Goal: Information Seeking & Learning: Find specific fact

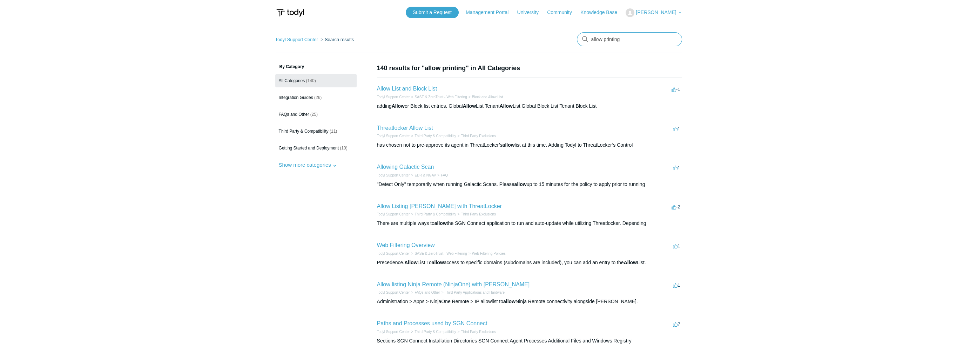
click at [597, 38] on input "allow printing" at bounding box center [629, 39] width 105 height 14
type input "local printing"
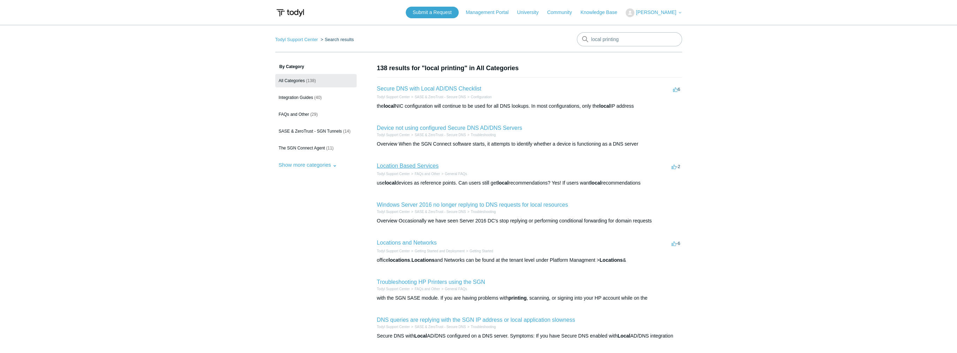
click at [425, 163] on link "Location Based Services" at bounding box center [408, 166] width 62 height 6
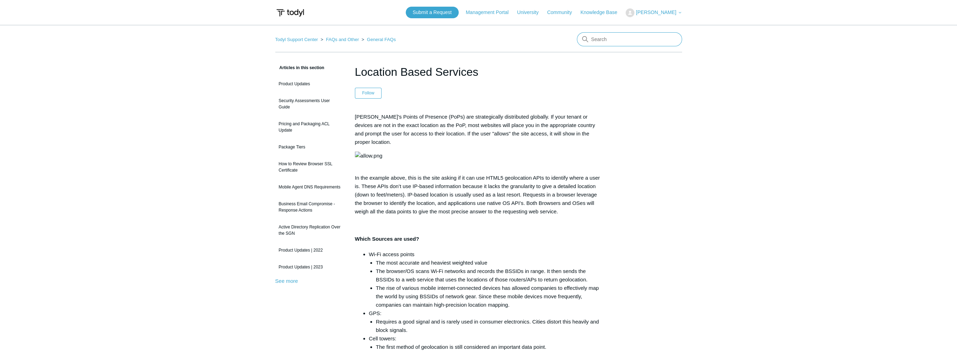
click at [598, 36] on input "Search" at bounding box center [629, 39] width 105 height 14
type input "print locally"
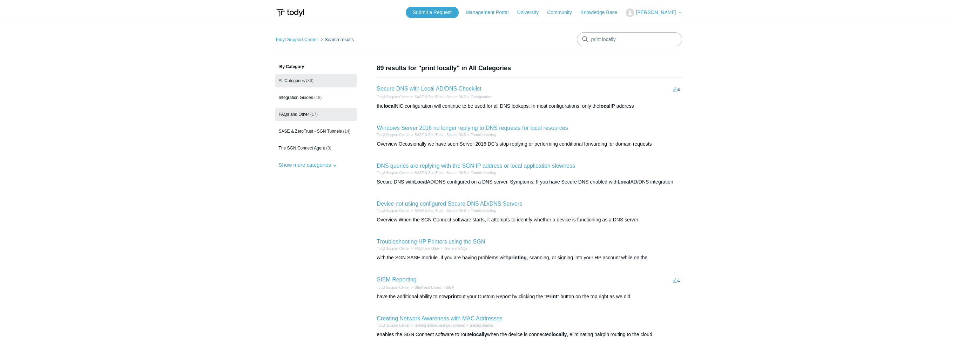
click at [301, 111] on link "FAQs and Other (17)" at bounding box center [315, 114] width 81 height 13
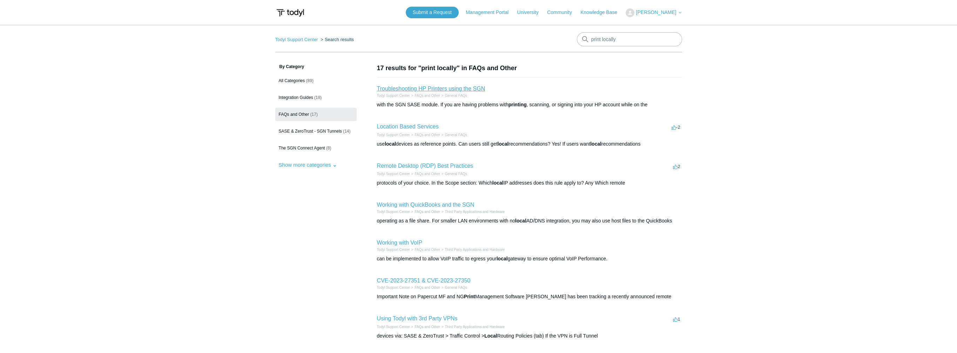
click at [458, 90] on link "Troubleshooting HP Printers using the SGN" at bounding box center [431, 89] width 108 height 6
